Goal: Transaction & Acquisition: Book appointment/travel/reservation

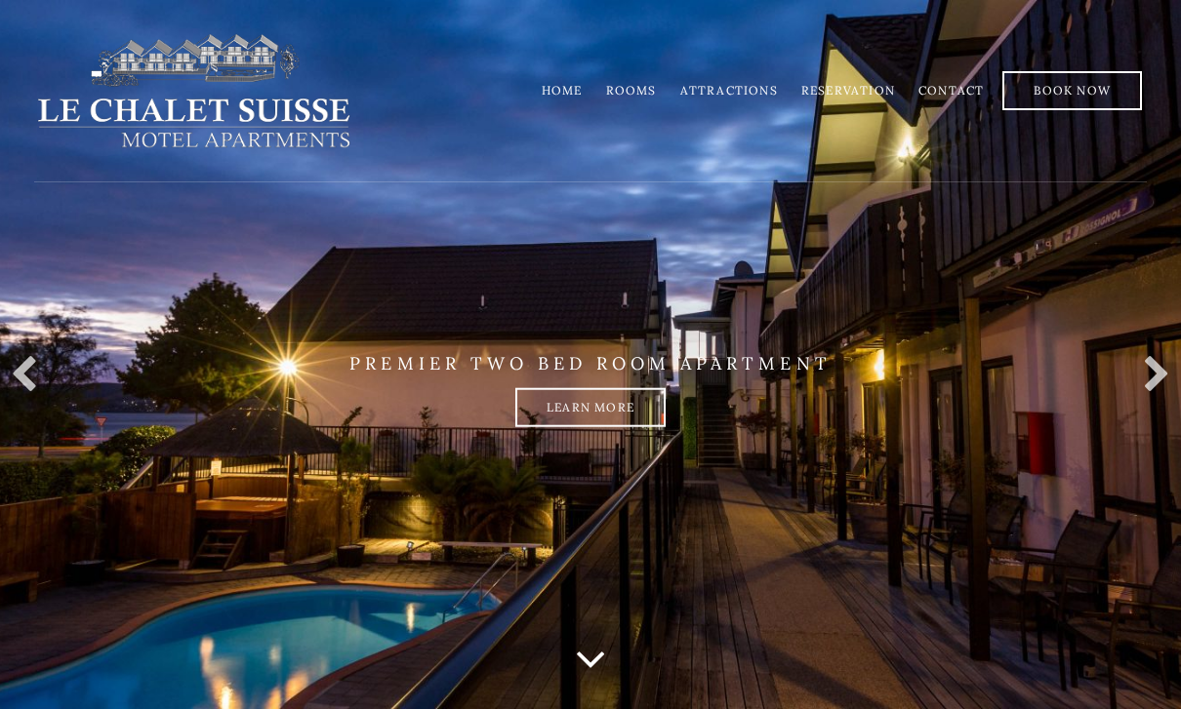
click at [636, 86] on link "Rooms" at bounding box center [631, 90] width 51 height 15
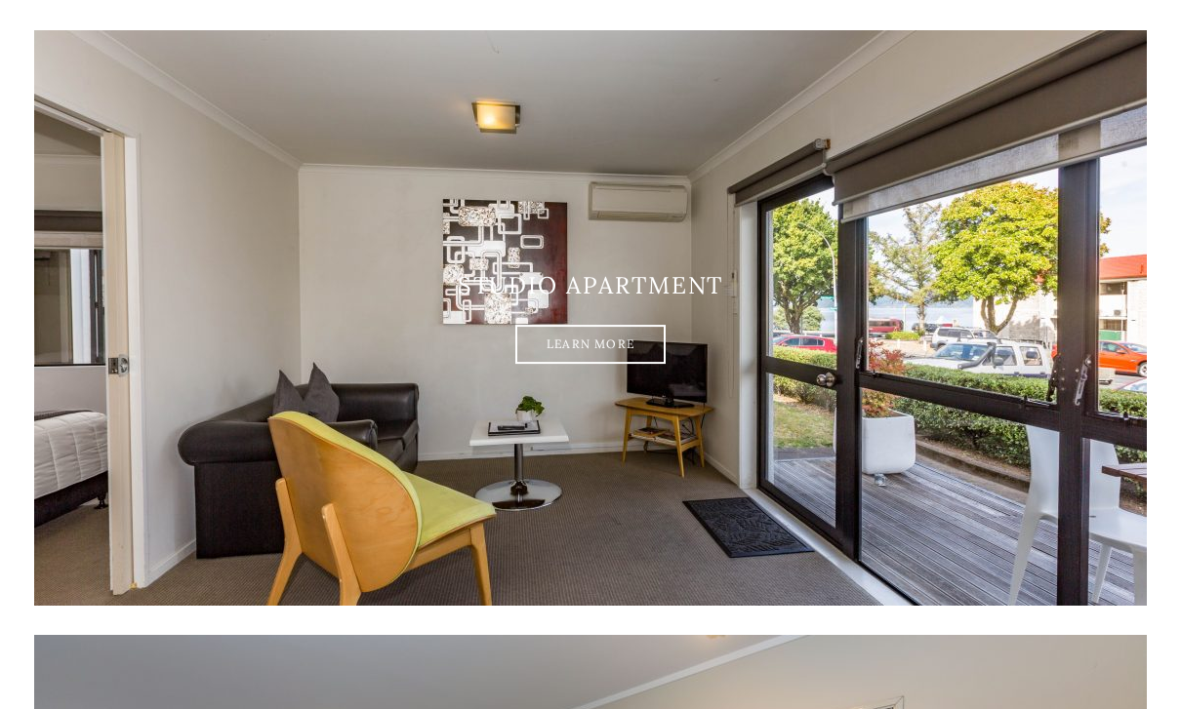
scroll to position [389, 0]
click at [610, 344] on link "Learn More" at bounding box center [590, 344] width 150 height 39
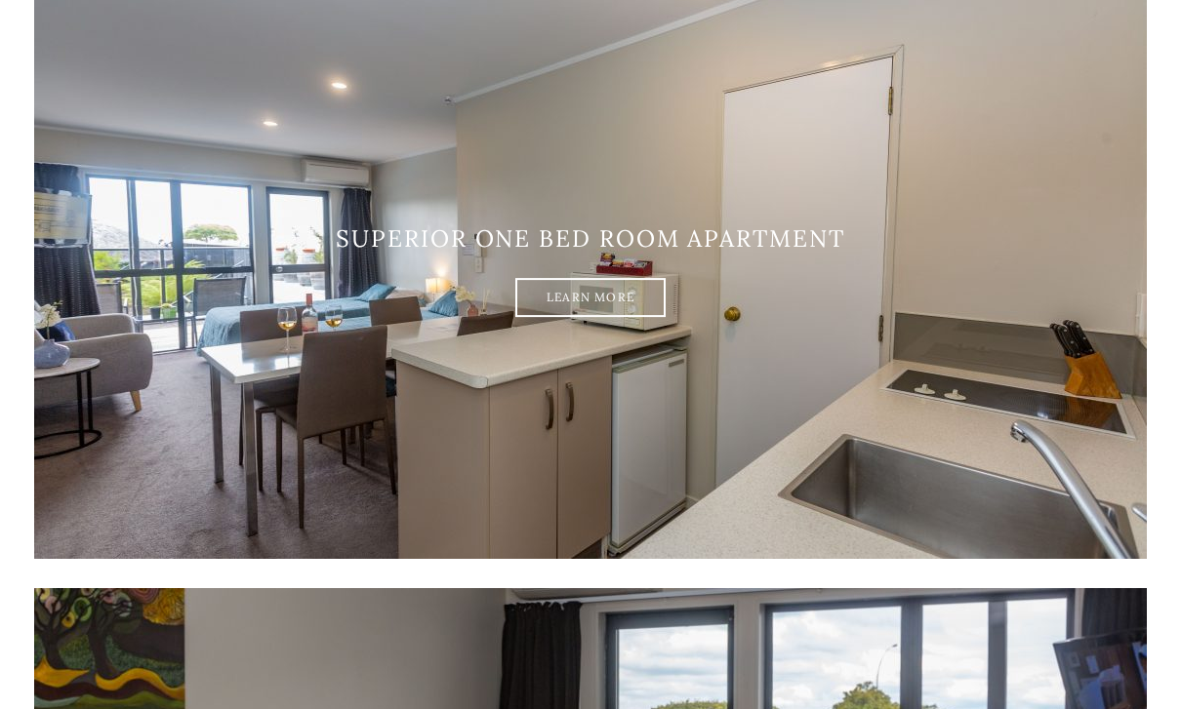
scroll to position [1042, 0]
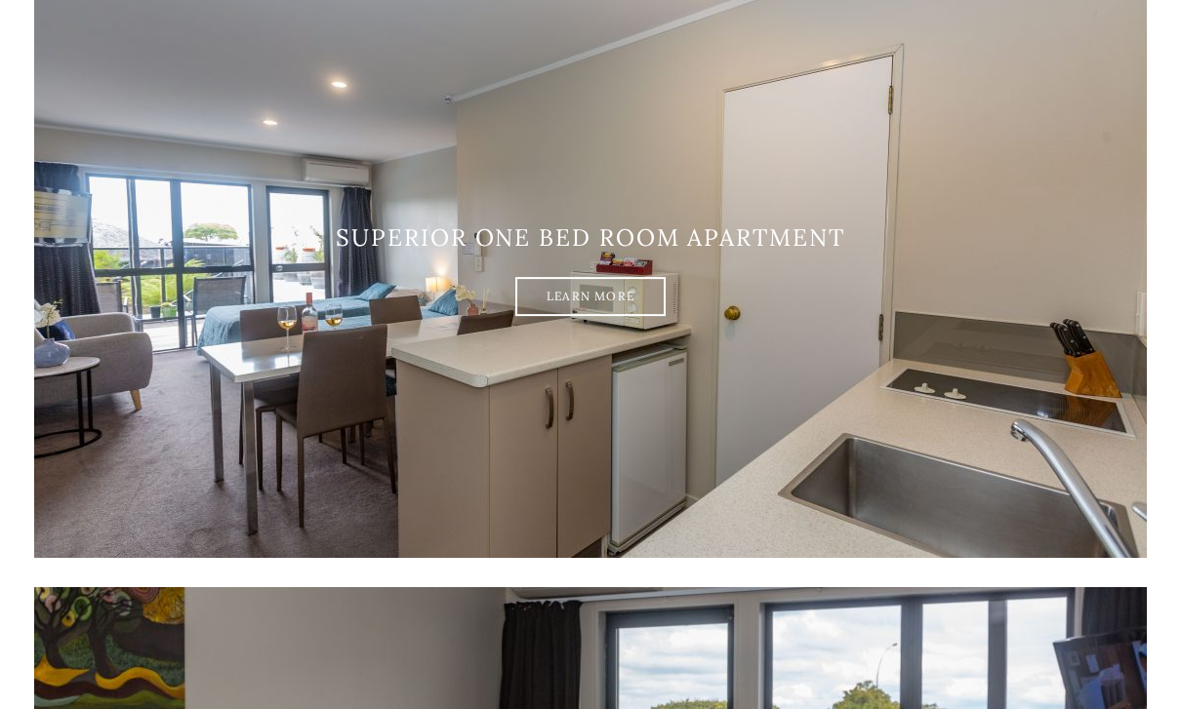
click at [615, 300] on link "Learn More" at bounding box center [590, 296] width 150 height 39
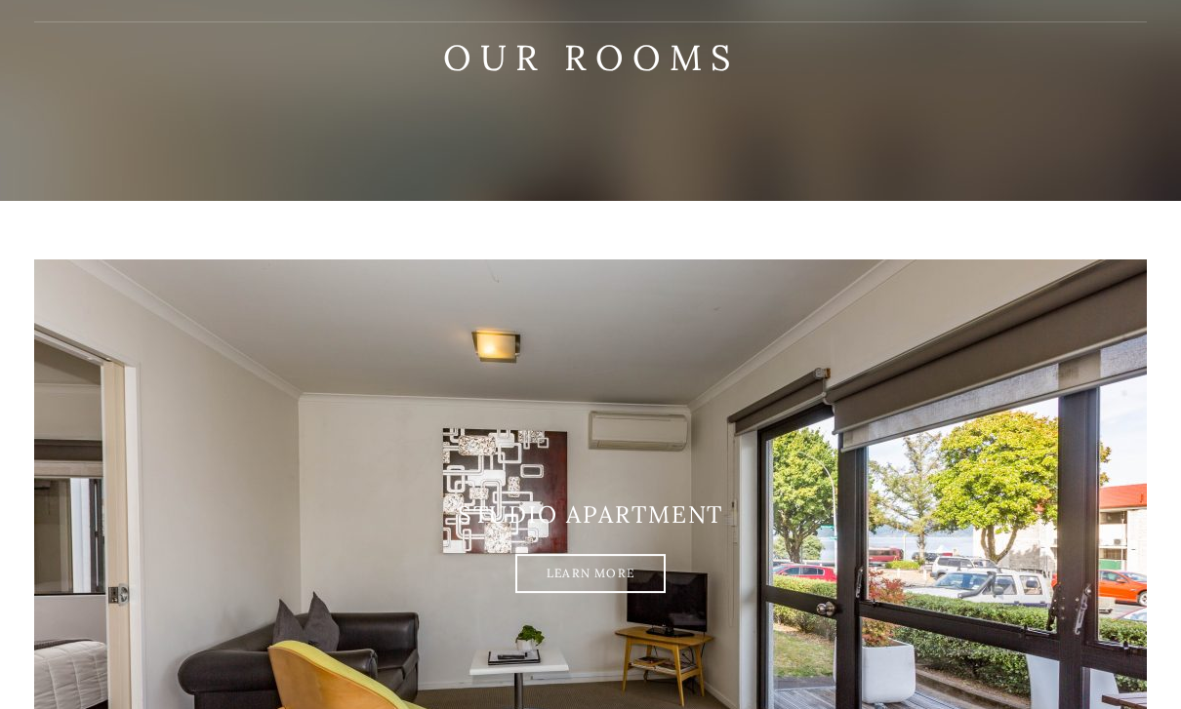
scroll to position [0, 0]
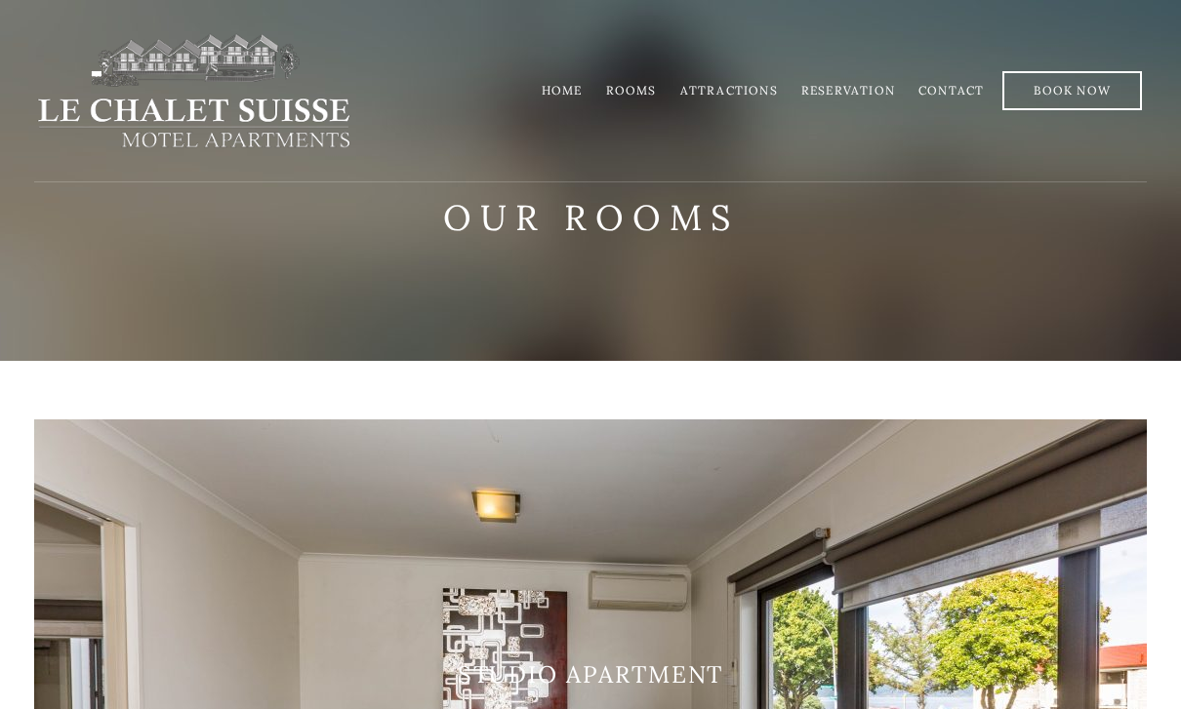
click at [656, 87] on link "Rooms" at bounding box center [631, 90] width 51 height 15
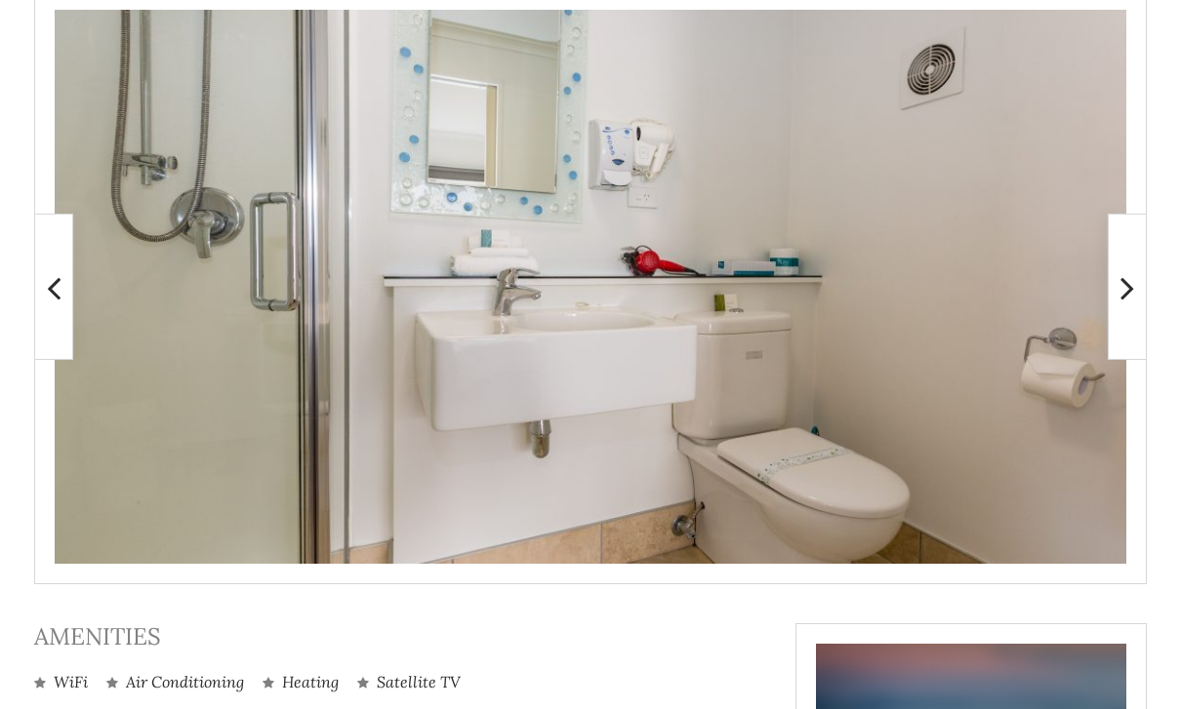
scroll to position [456, 0]
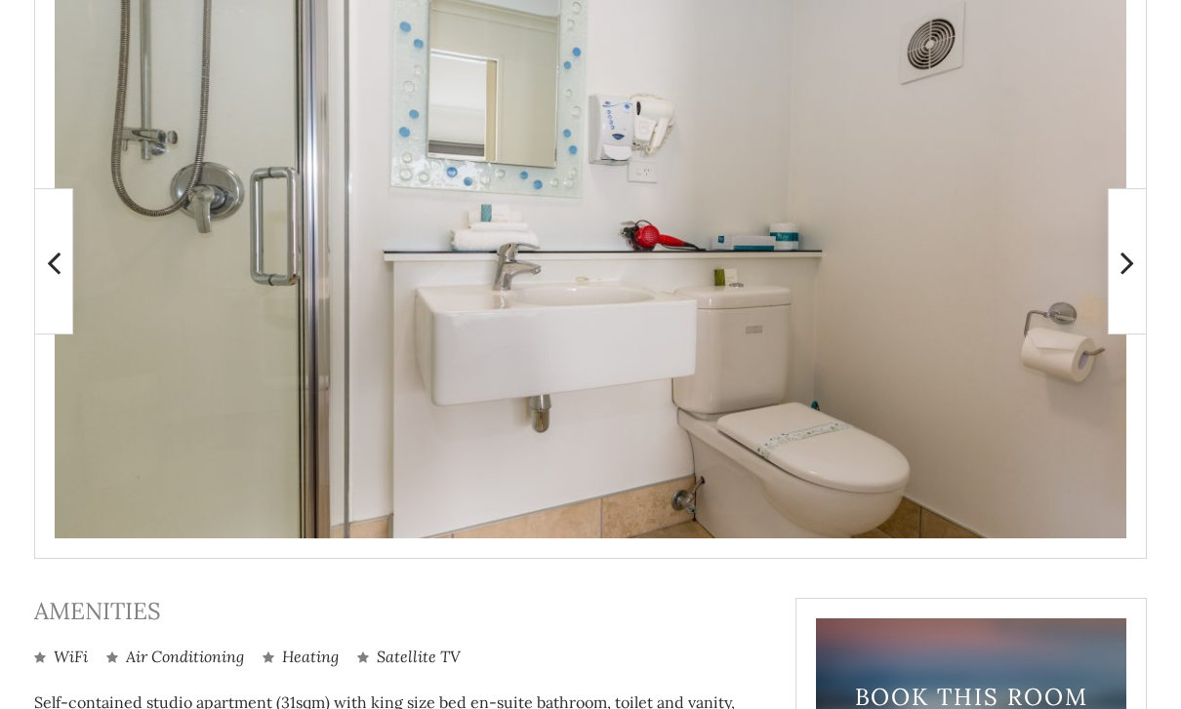
click at [1125, 267] on icon at bounding box center [1127, 262] width 14 height 39
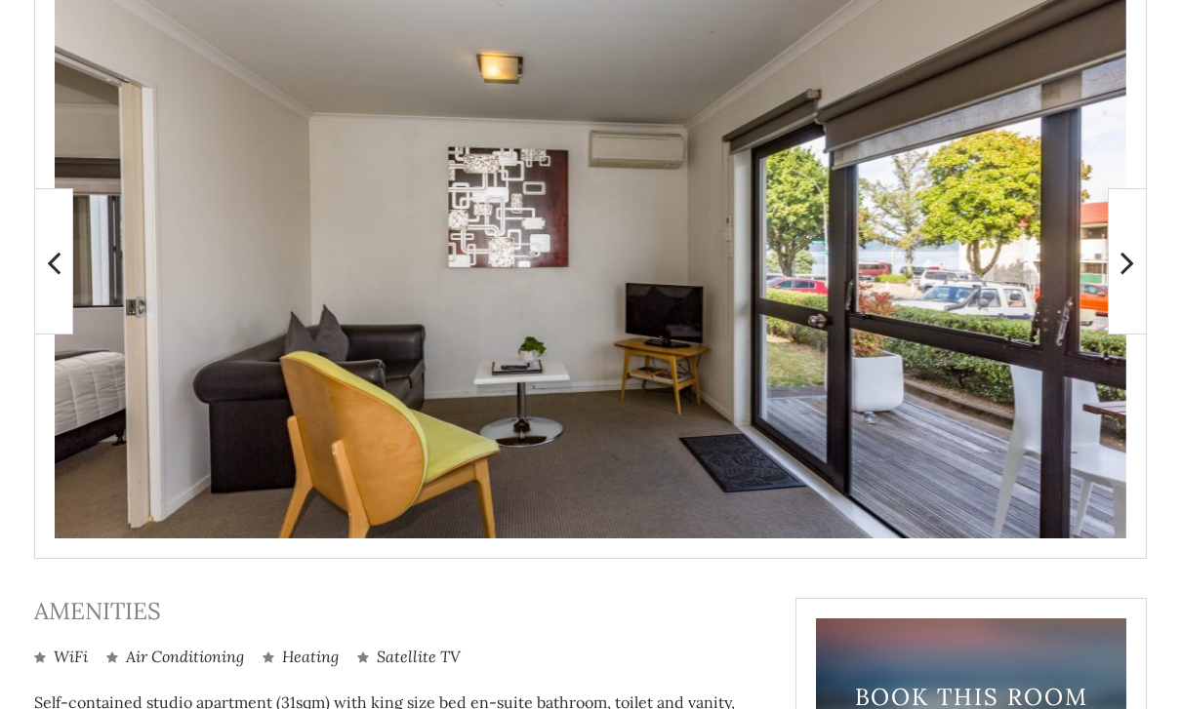
click at [1120, 266] on icon at bounding box center [1127, 262] width 14 height 39
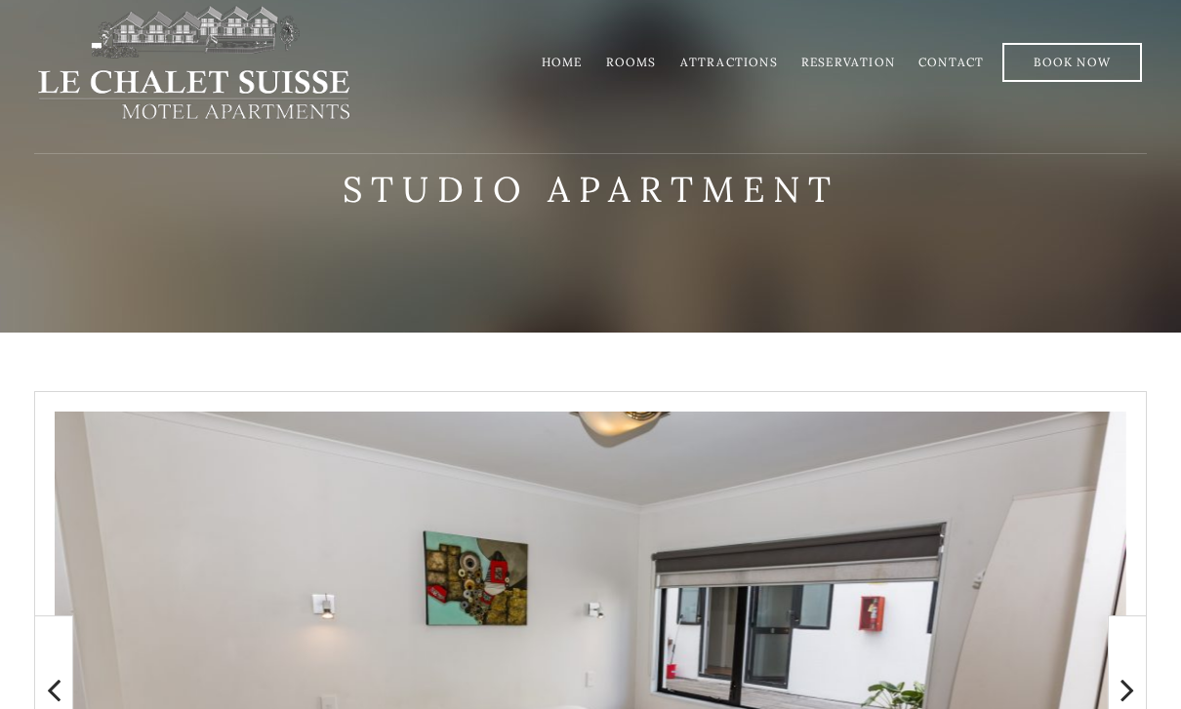
scroll to position [0, 0]
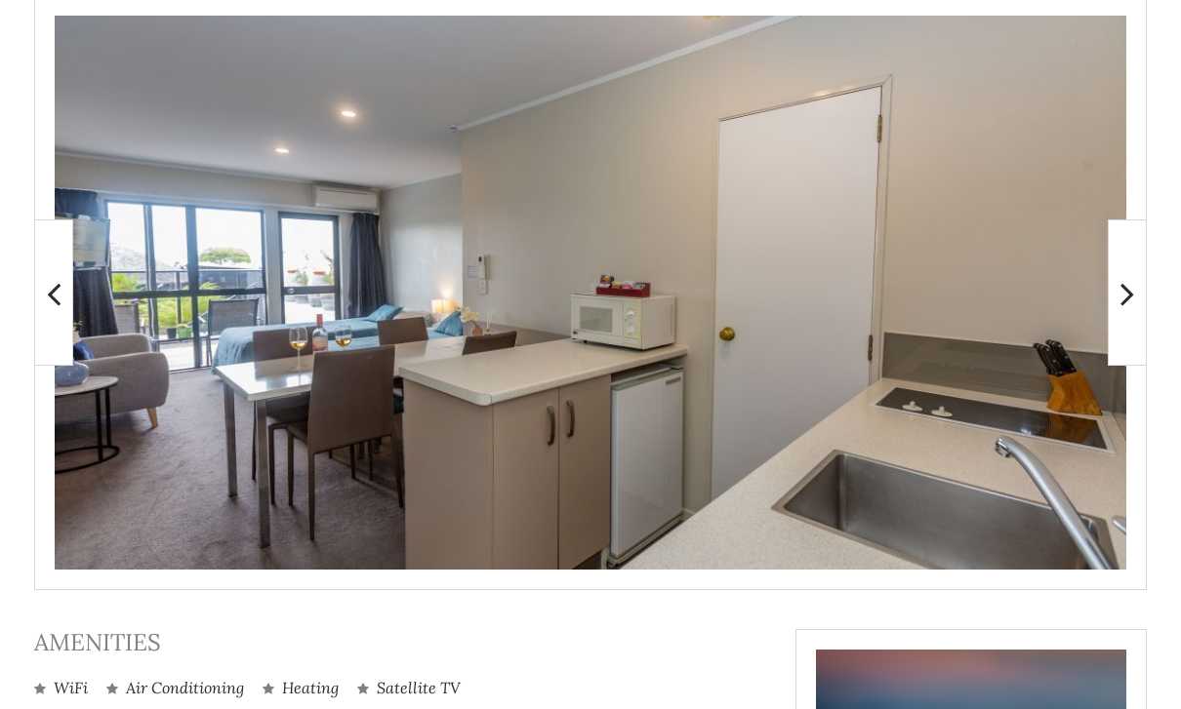
scroll to position [445, 0]
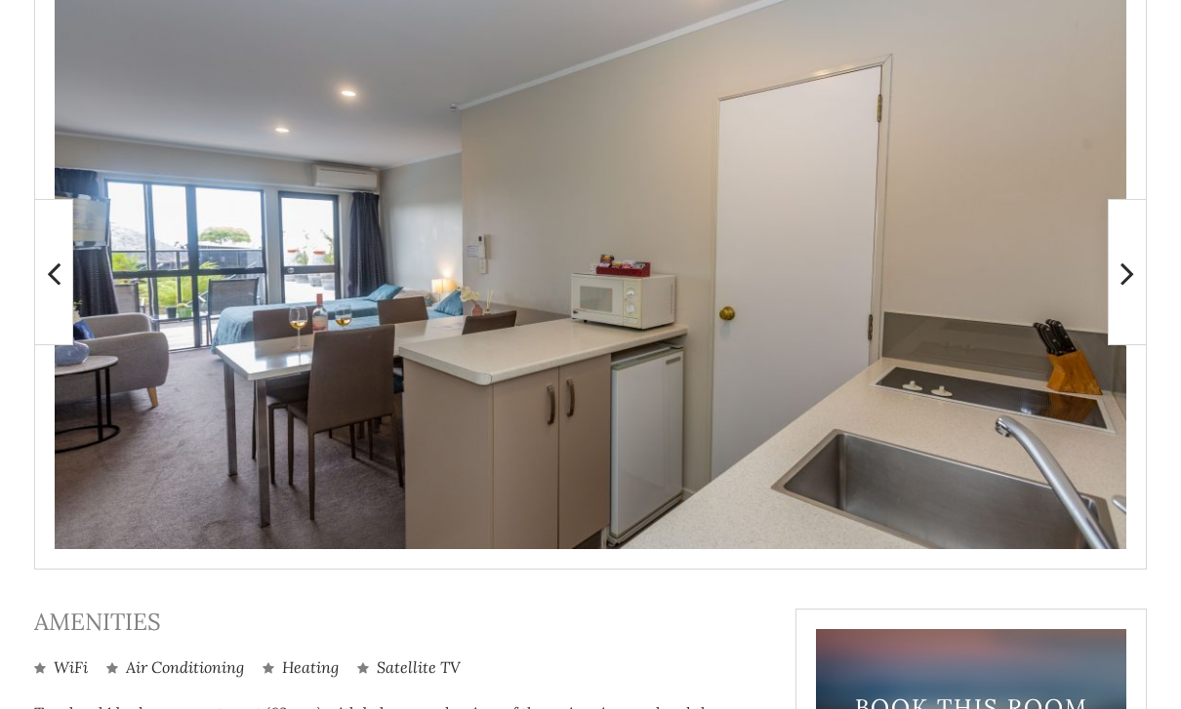
click at [1126, 275] on icon at bounding box center [1127, 273] width 14 height 39
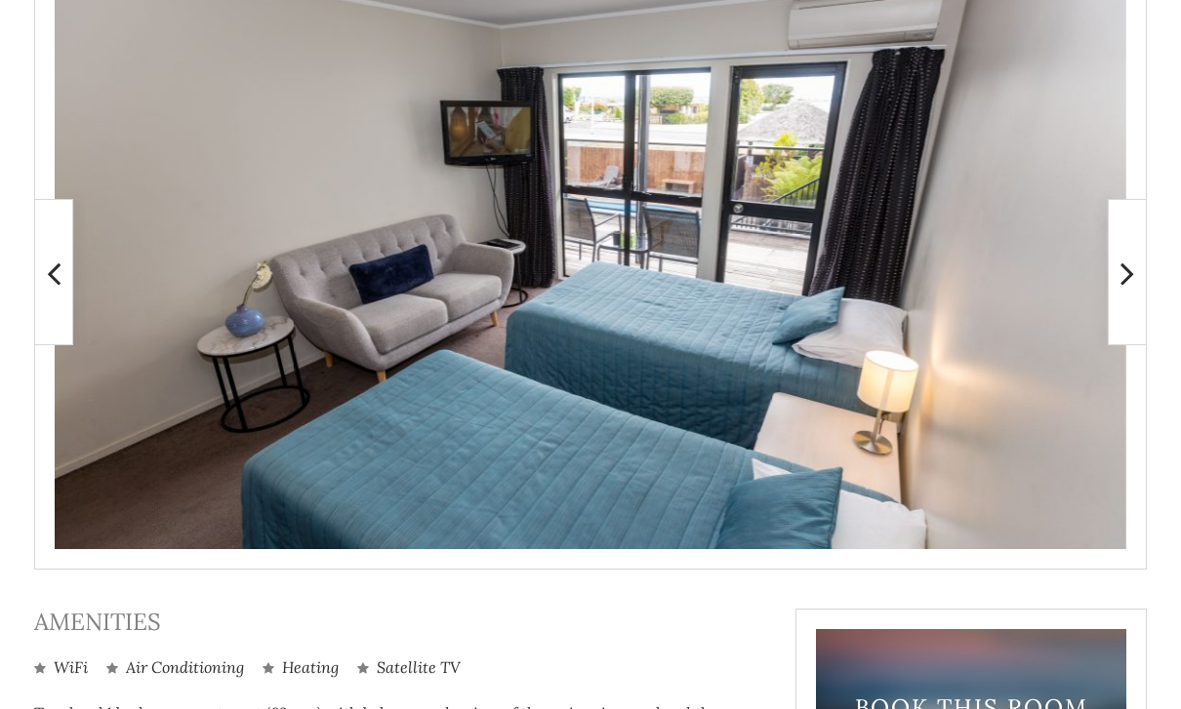
click at [1121, 269] on icon at bounding box center [1127, 273] width 14 height 39
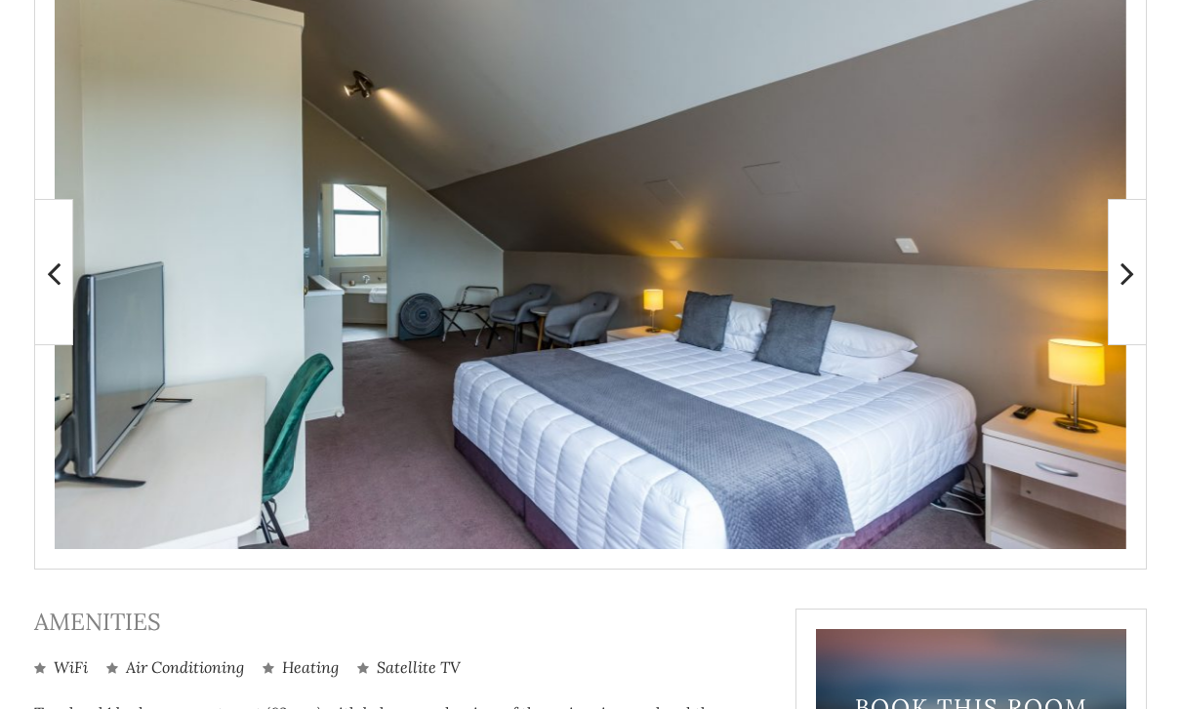
click at [1118, 272] on span at bounding box center [1127, 272] width 39 height 146
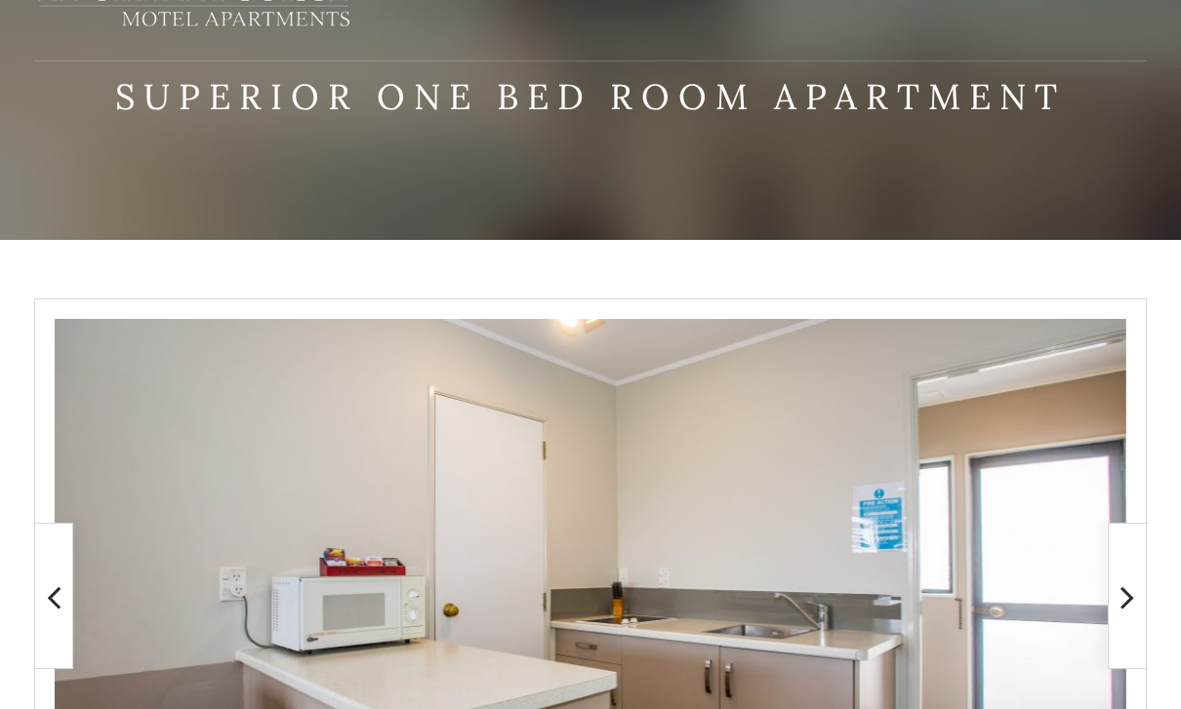
scroll to position [0, 0]
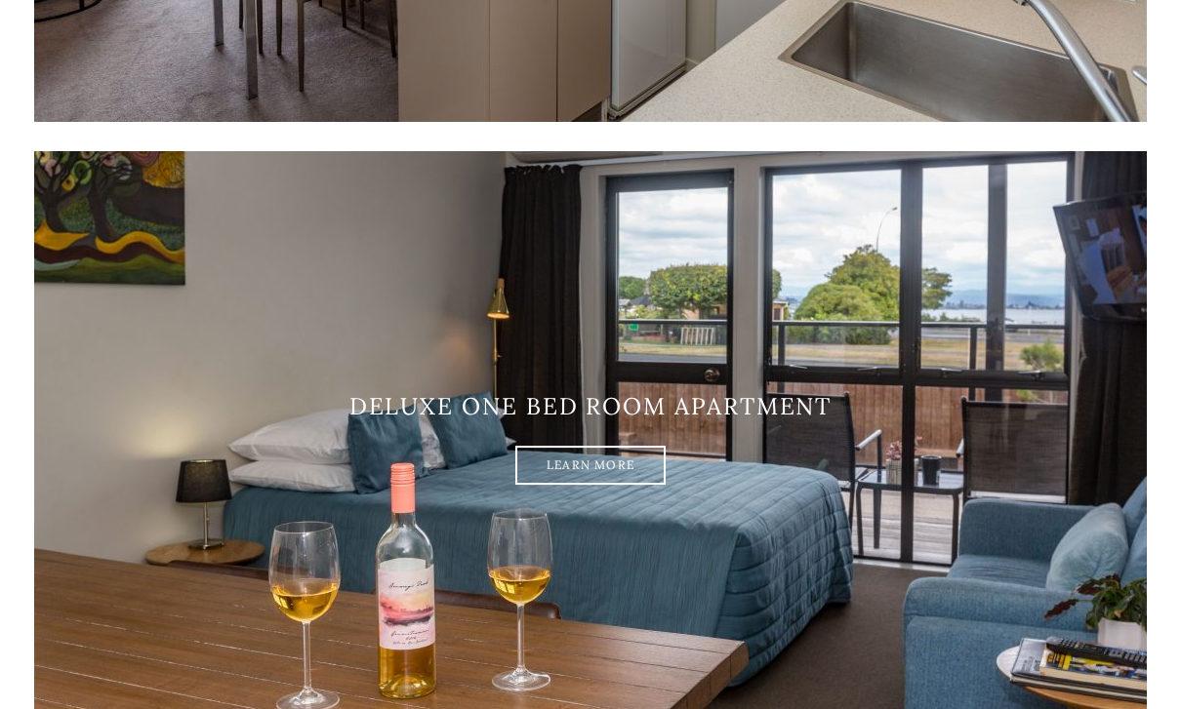
scroll to position [1485, 0]
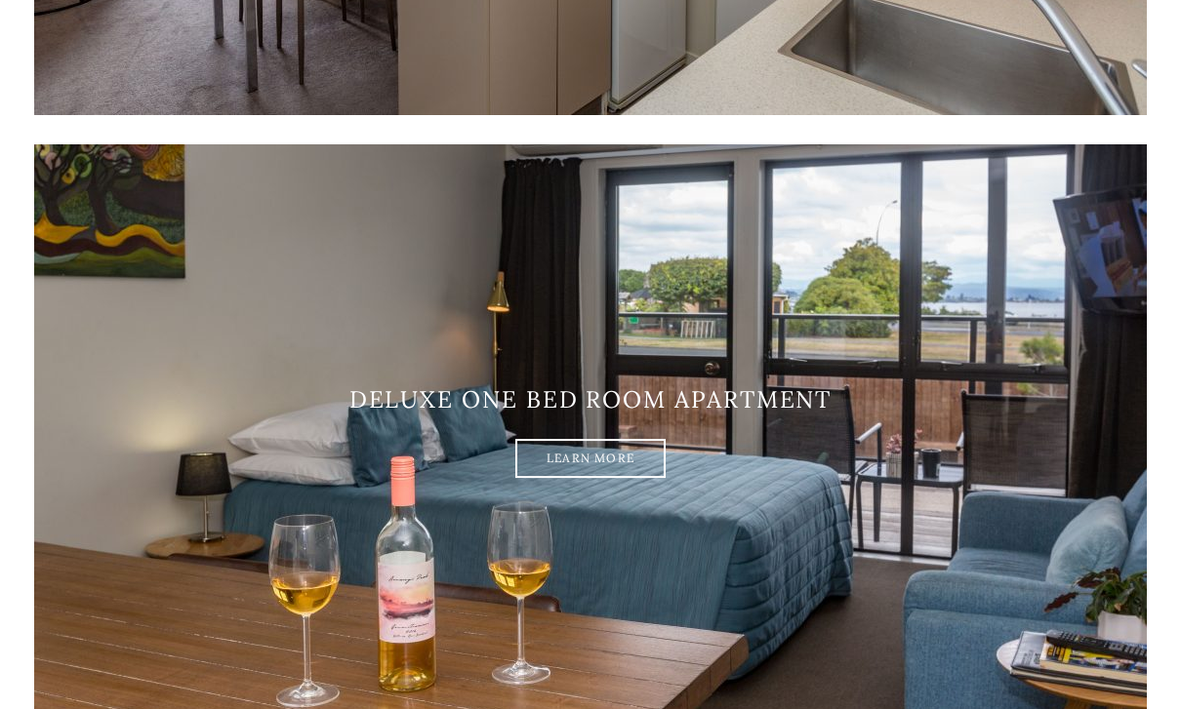
click at [793, 361] on img at bounding box center [590, 432] width 1113 height 576
click at [628, 473] on link "Learn More" at bounding box center [590, 458] width 150 height 39
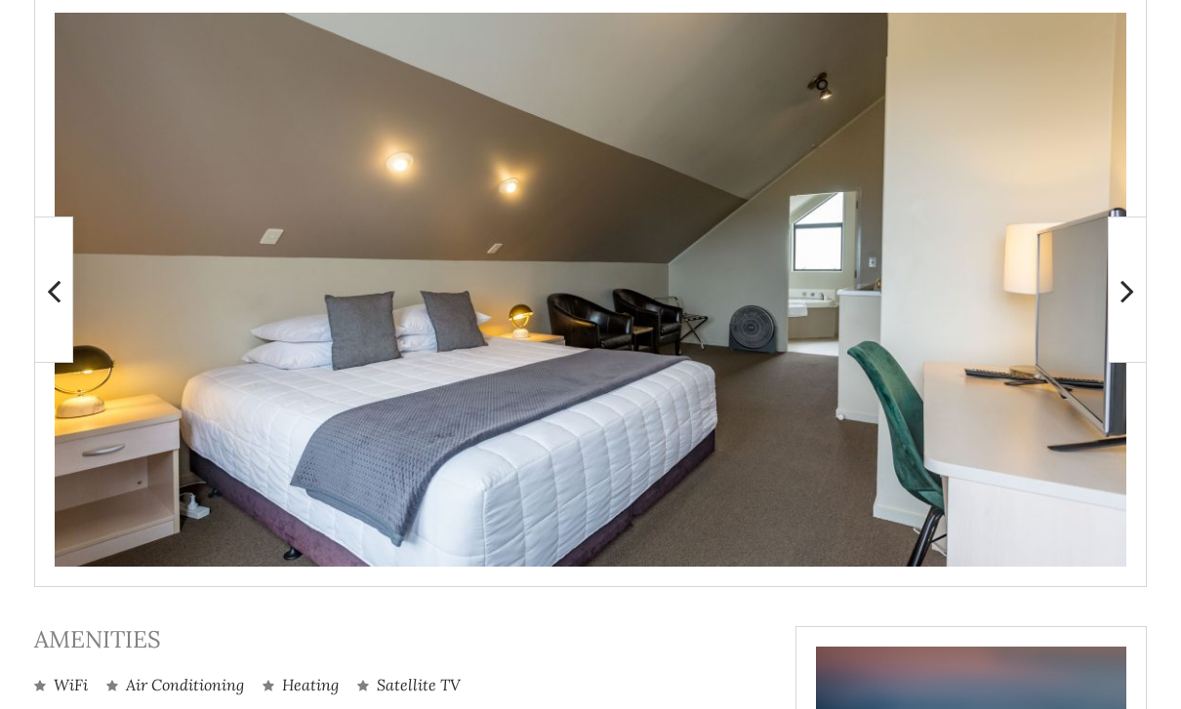
scroll to position [427, 0]
click at [1121, 298] on icon at bounding box center [1127, 290] width 14 height 39
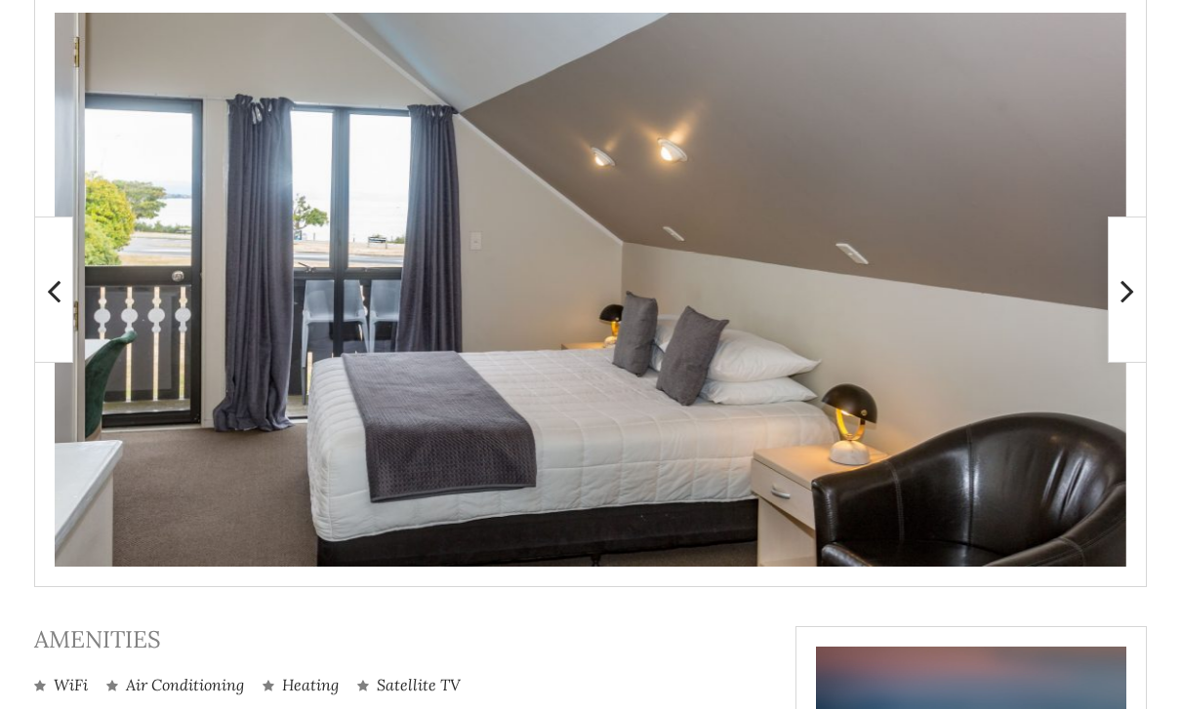
click at [1117, 280] on span at bounding box center [1127, 290] width 39 height 146
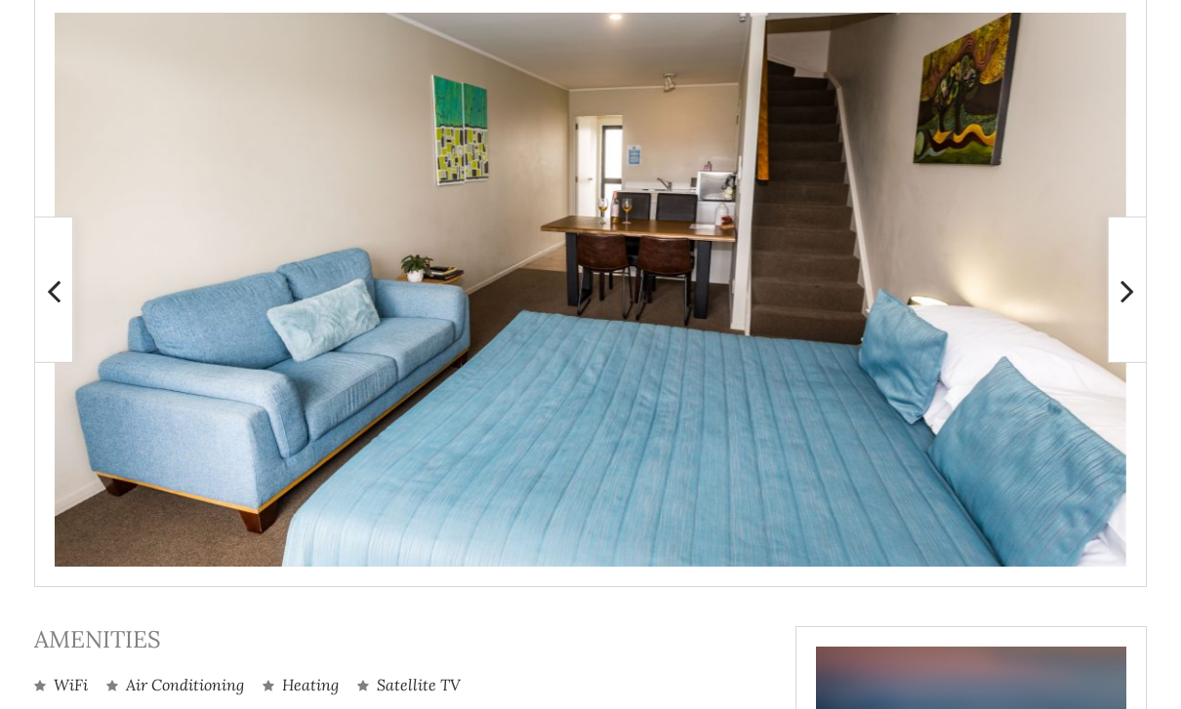
click at [1124, 285] on icon at bounding box center [1127, 290] width 14 height 39
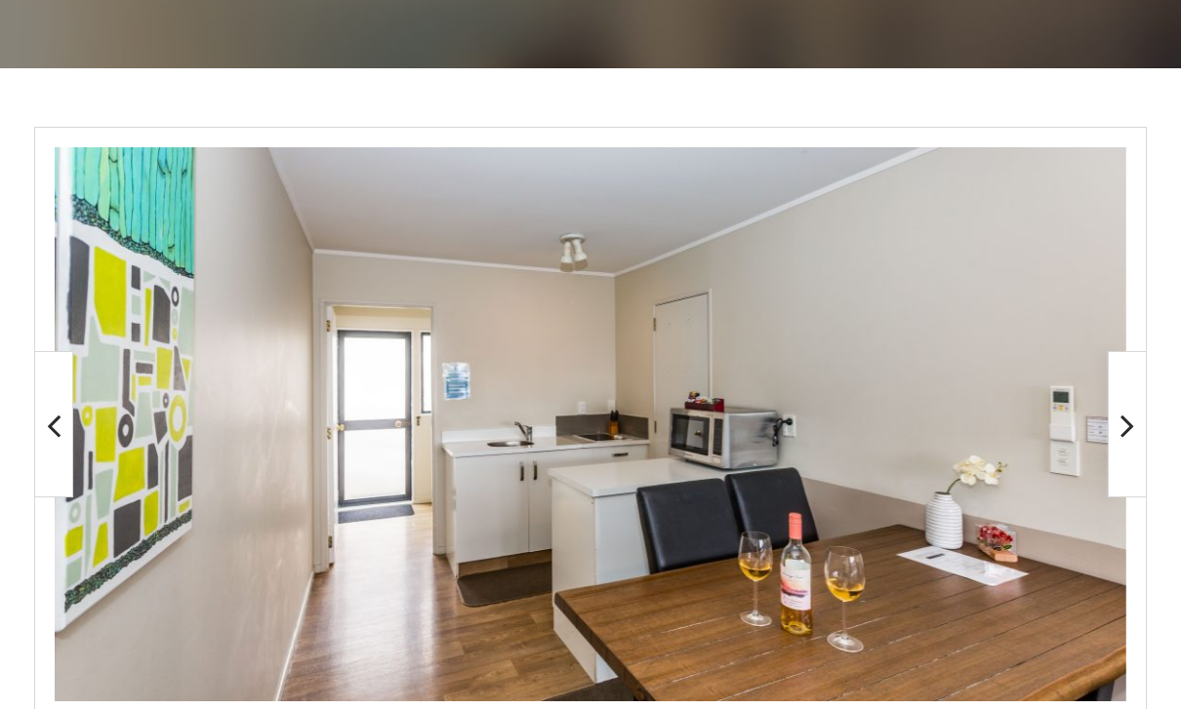
scroll to position [0, 0]
